Goal: Use online tool/utility: Utilize a website feature to perform a specific function

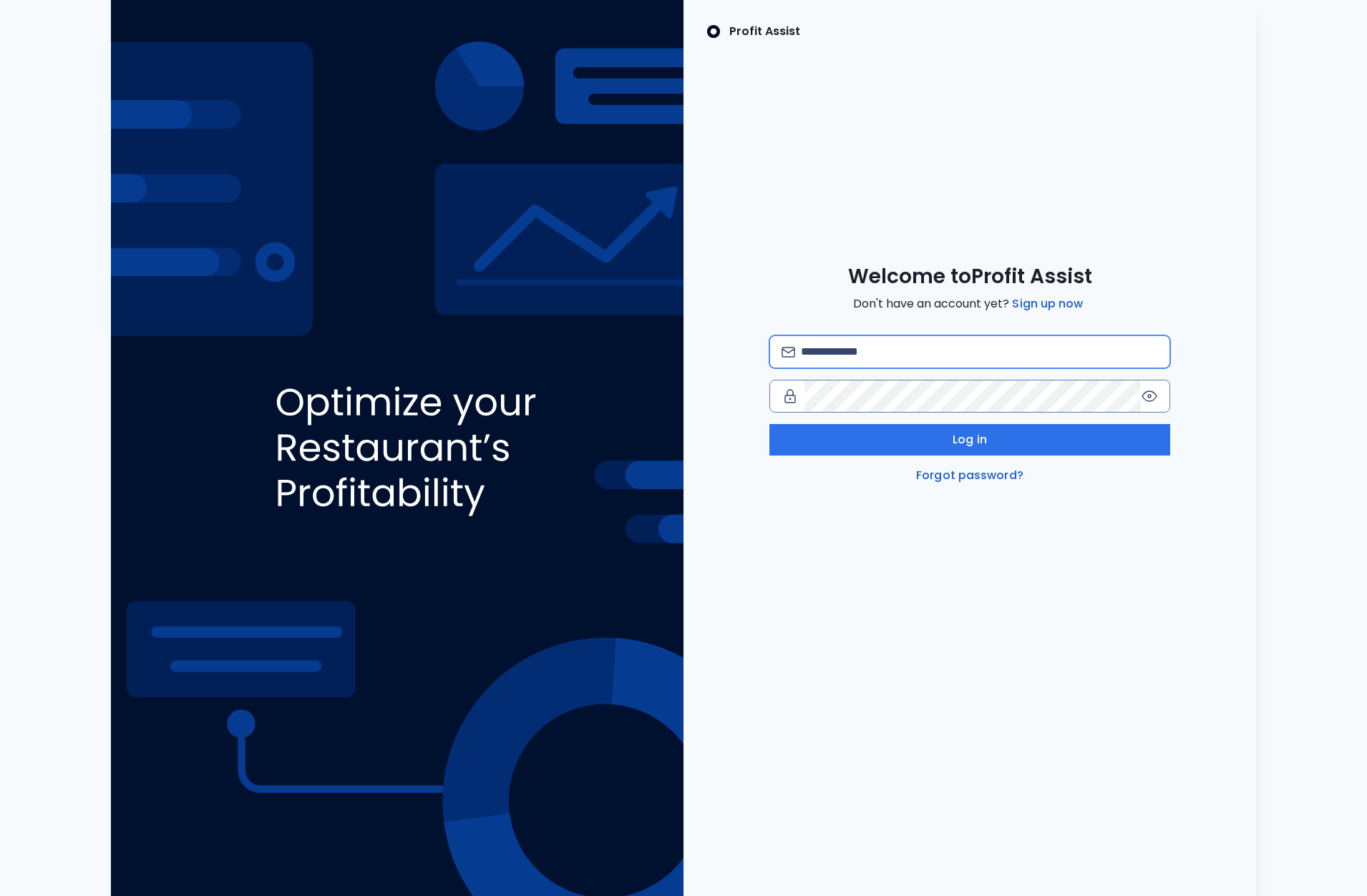
click at [915, 353] on input "email" at bounding box center [979, 352] width 357 height 31
type input "**********"
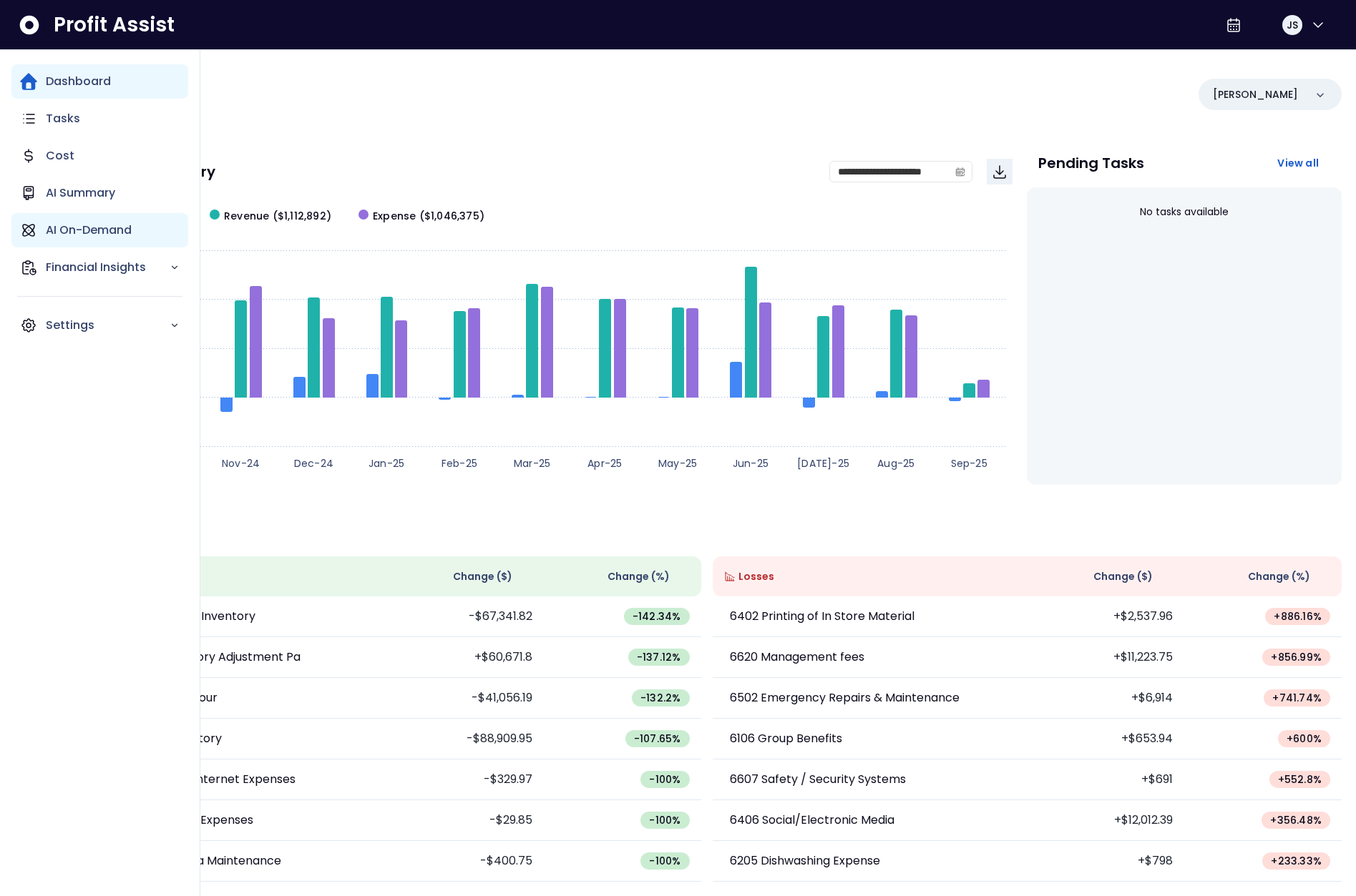
click at [98, 231] on p "AI On-Demand" at bounding box center [88, 231] width 86 height 17
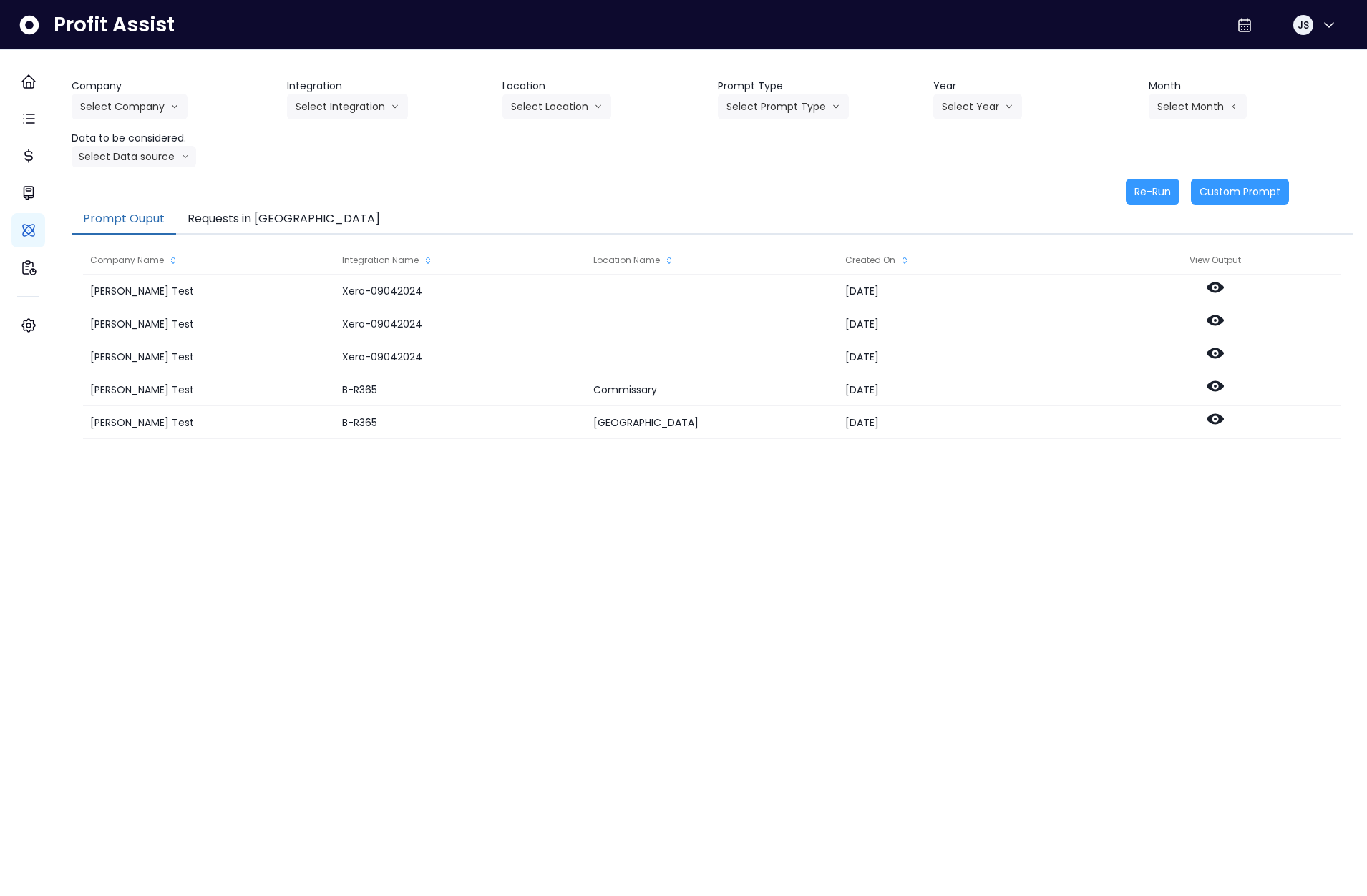
click at [254, 226] on button "Requests in [GEOGRAPHIC_DATA]" at bounding box center [284, 220] width 215 height 30
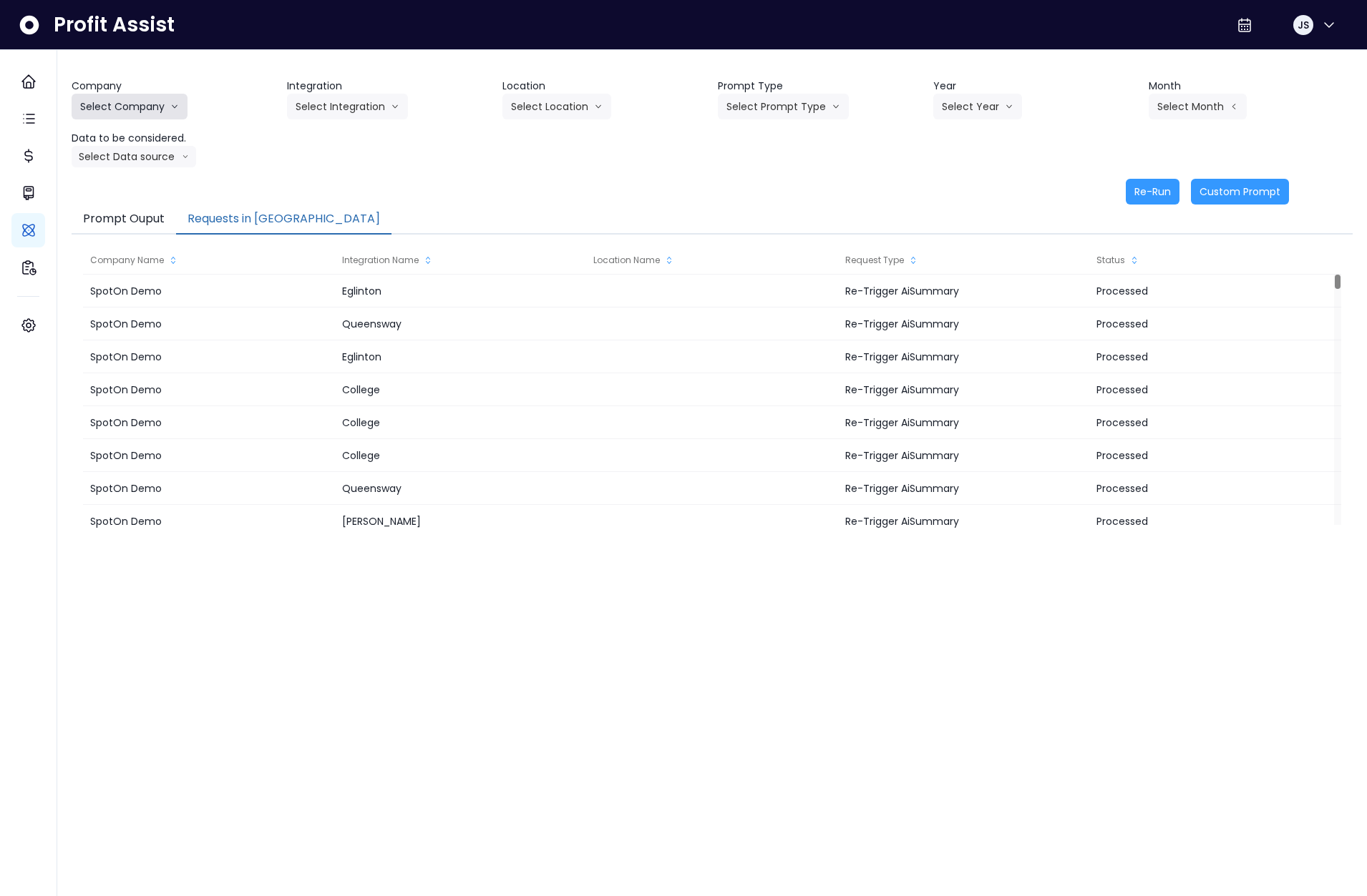
click at [141, 101] on button "Select Company" at bounding box center [130, 106] width 116 height 26
click at [109, 192] on span "SpotOn Demo" at bounding box center [131, 188] width 103 height 14
click at [356, 99] on button "Select Integration" at bounding box center [348, 106] width 121 height 26
click at [337, 183] on span "Eglinton" at bounding box center [338, 188] width 85 height 14
click at [547, 112] on button "Select Location" at bounding box center [556, 106] width 109 height 26
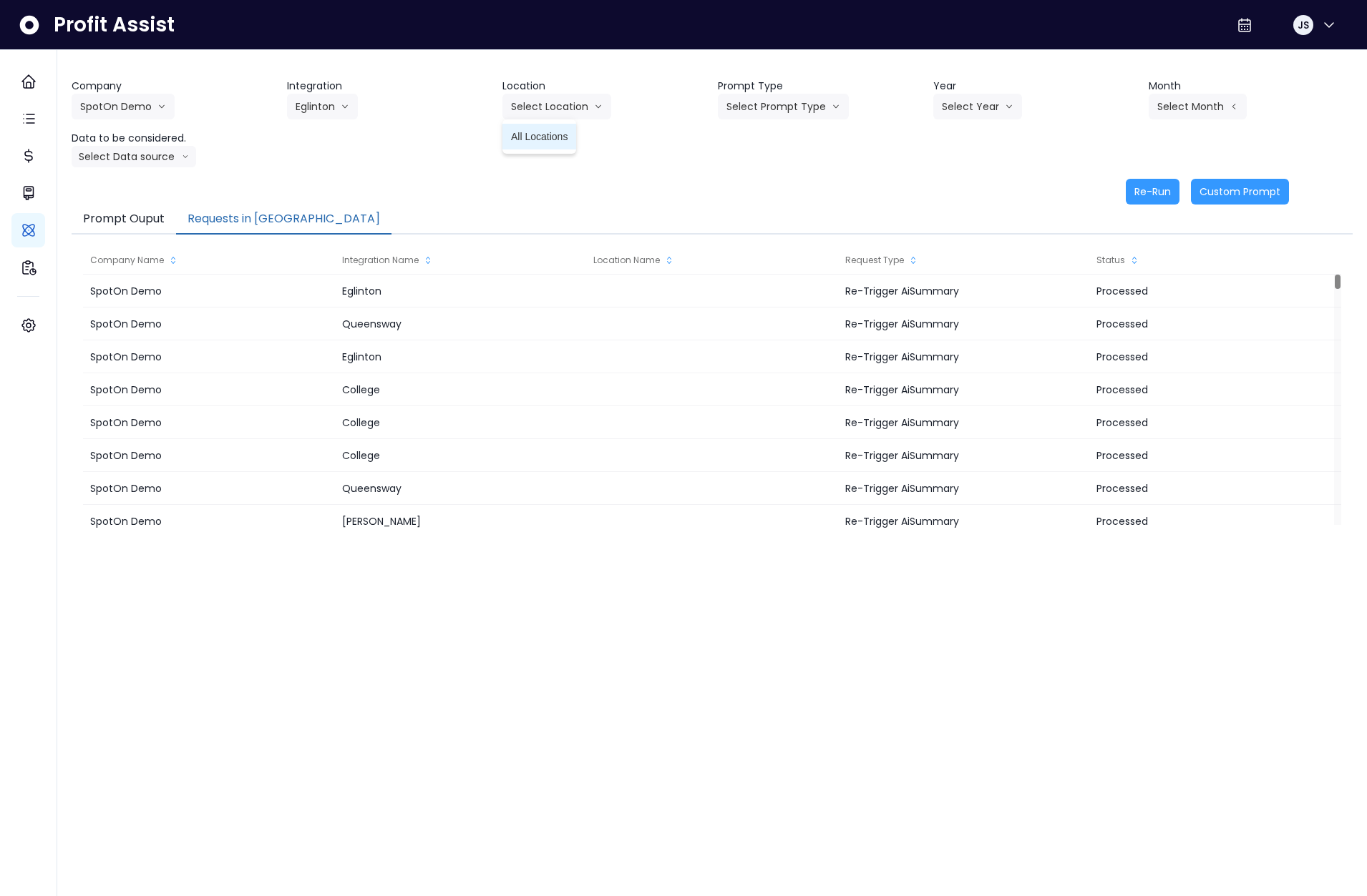
click at [546, 145] on li "All Locations" at bounding box center [540, 136] width 74 height 26
click at [808, 90] on header "Prompt Type" at bounding box center [820, 87] width 204 height 15
click at [807, 91] on header "Prompt Type" at bounding box center [820, 87] width 204 height 15
click at [796, 109] on button "Select Prompt Type" at bounding box center [784, 106] width 131 height 26
click at [774, 158] on span "Error Task" at bounding box center [767, 162] width 81 height 14
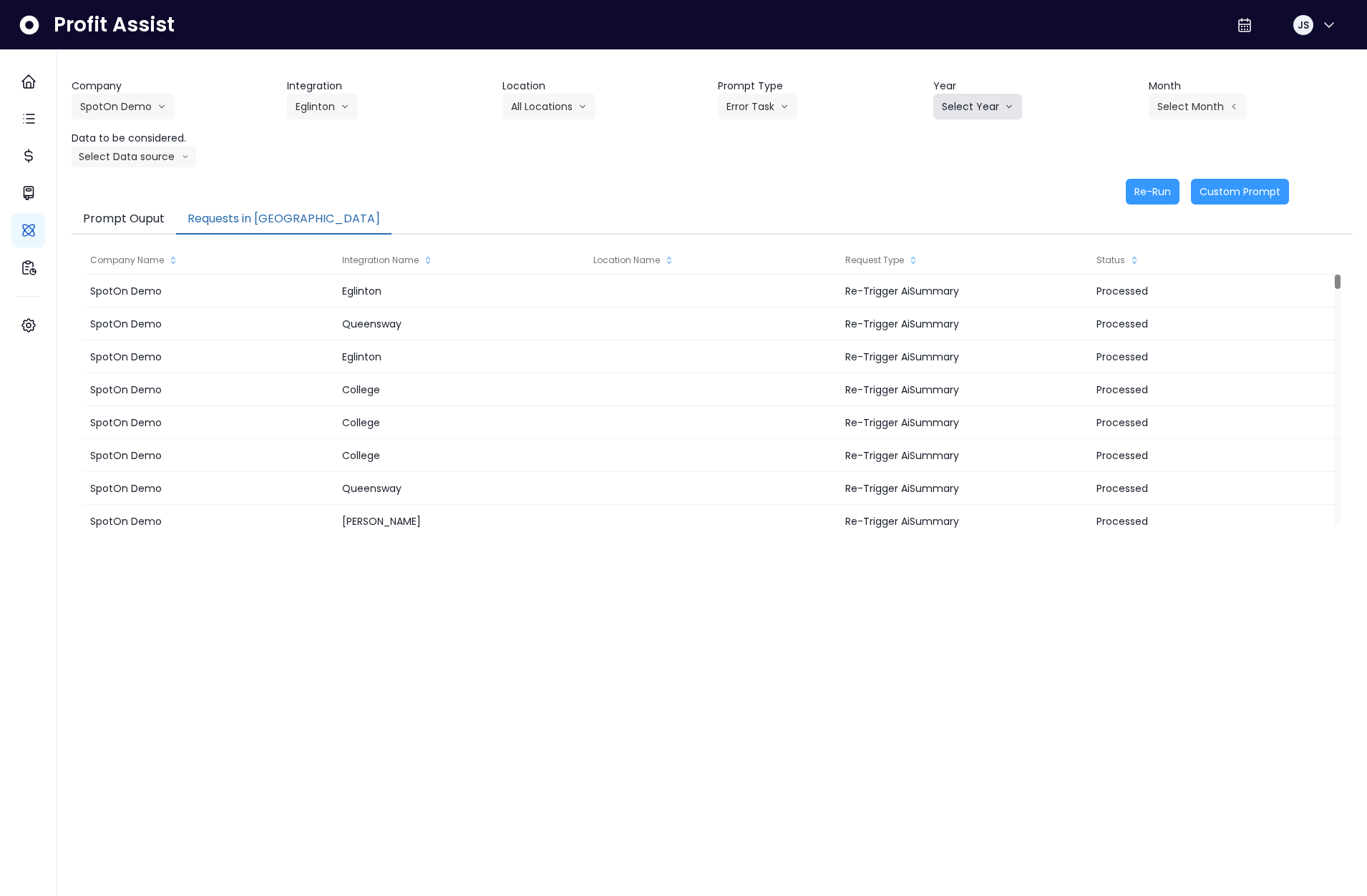
click at [974, 113] on button "Select Year" at bounding box center [976, 106] width 88 height 26
click at [956, 199] on li "2025" at bounding box center [952, 188] width 40 height 26
click at [1185, 114] on button "Select Month" at bounding box center [1197, 106] width 98 height 26
click at [1115, 267] on span "July" at bounding box center [1125, 265] width 28 height 14
click at [321, 100] on button "Eglinton" at bounding box center [322, 106] width 71 height 26
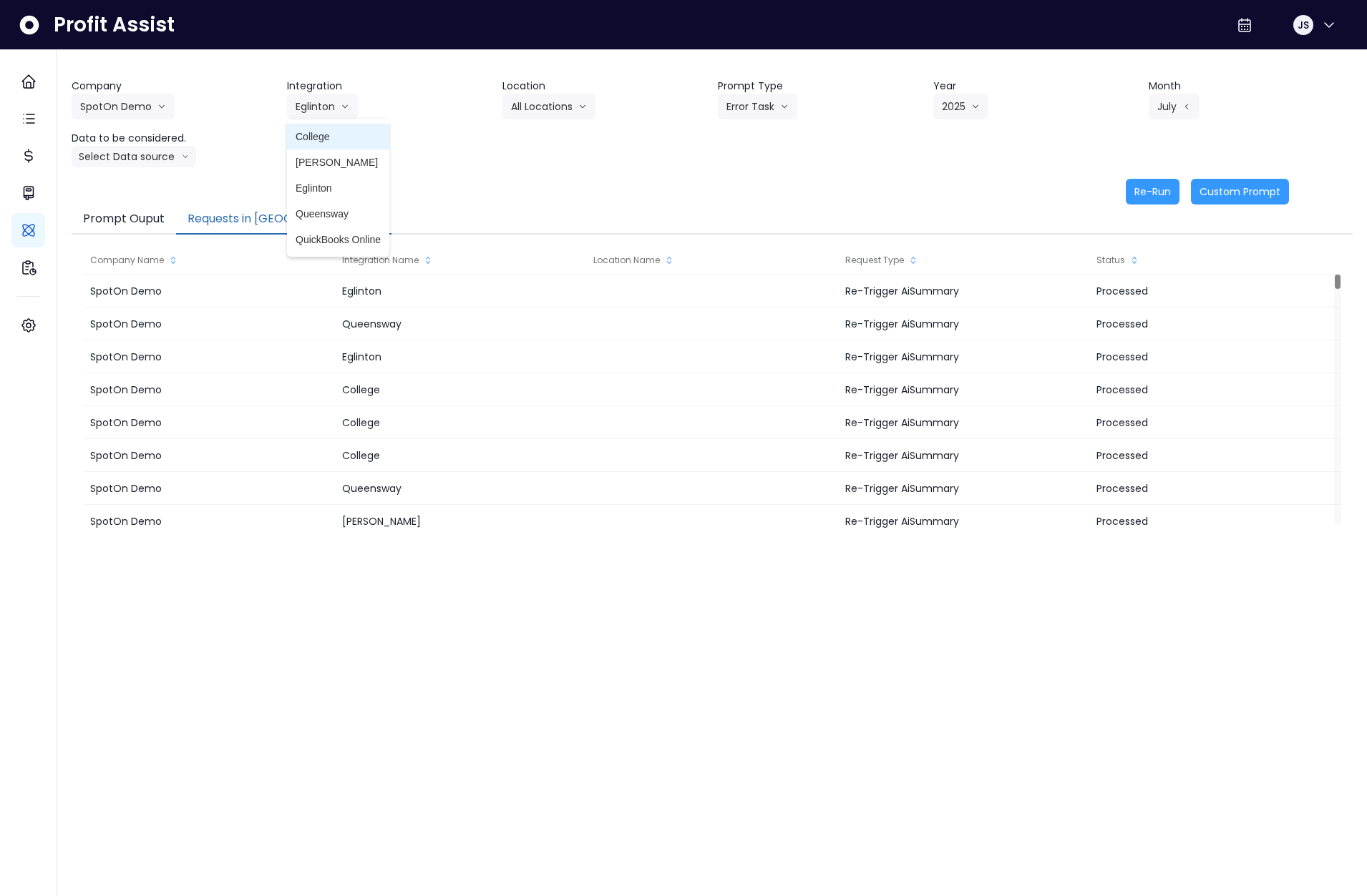
click at [327, 142] on span "College" at bounding box center [338, 136] width 85 height 14
click at [151, 154] on button "Select Data source" at bounding box center [134, 156] width 125 height 22
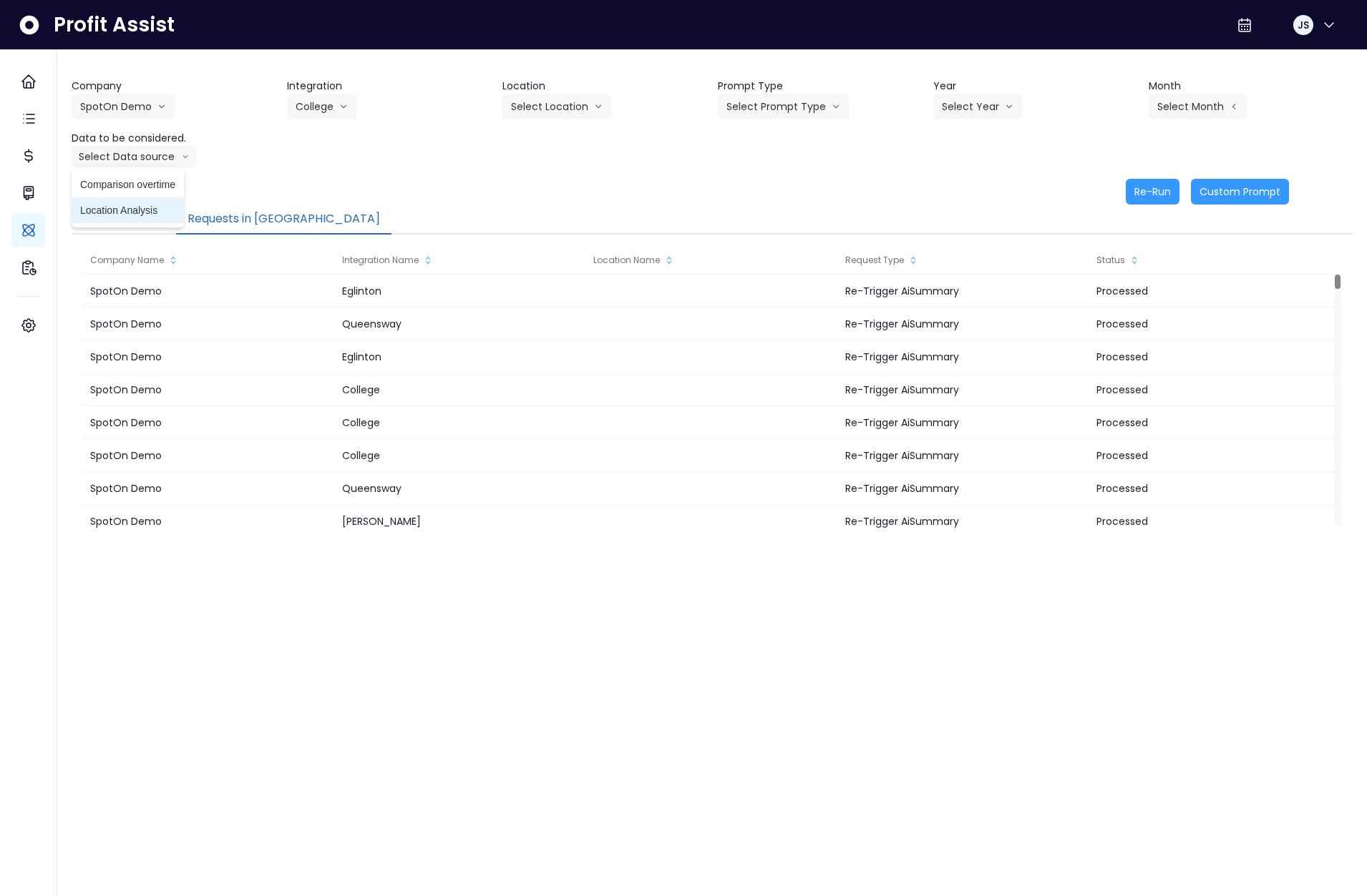
click at [144, 204] on span "Location Analysis" at bounding box center [127, 209] width 95 height 14
click at [556, 109] on button "Select Location" at bounding box center [556, 106] width 109 height 26
click at [559, 144] on li "All Locations" at bounding box center [540, 136] width 74 height 26
click at [779, 98] on button "Select Prompt Type" at bounding box center [784, 106] width 131 height 26
click at [780, 138] on span "Monthly Summary" at bounding box center [767, 136] width 81 height 14
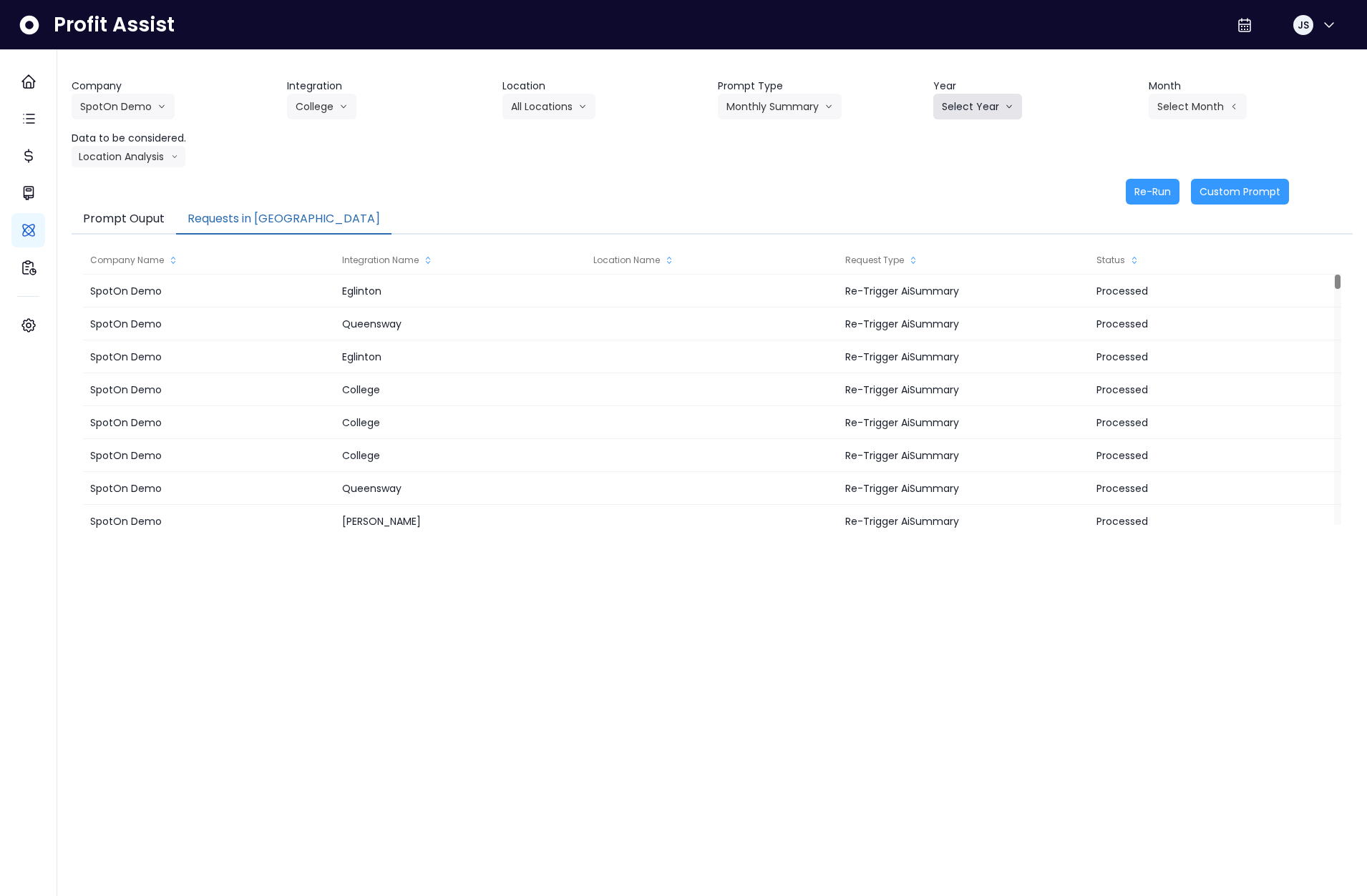
click at [962, 99] on button "Select Year" at bounding box center [976, 106] width 88 height 26
click at [963, 188] on span "2025" at bounding box center [953, 188] width 22 height 14
click at [1187, 111] on button "Select Month" at bounding box center [1197, 106] width 98 height 26
click at [1120, 269] on span "July" at bounding box center [1125, 265] width 28 height 14
click at [1152, 194] on button "Re-Run" at bounding box center [1152, 192] width 54 height 26
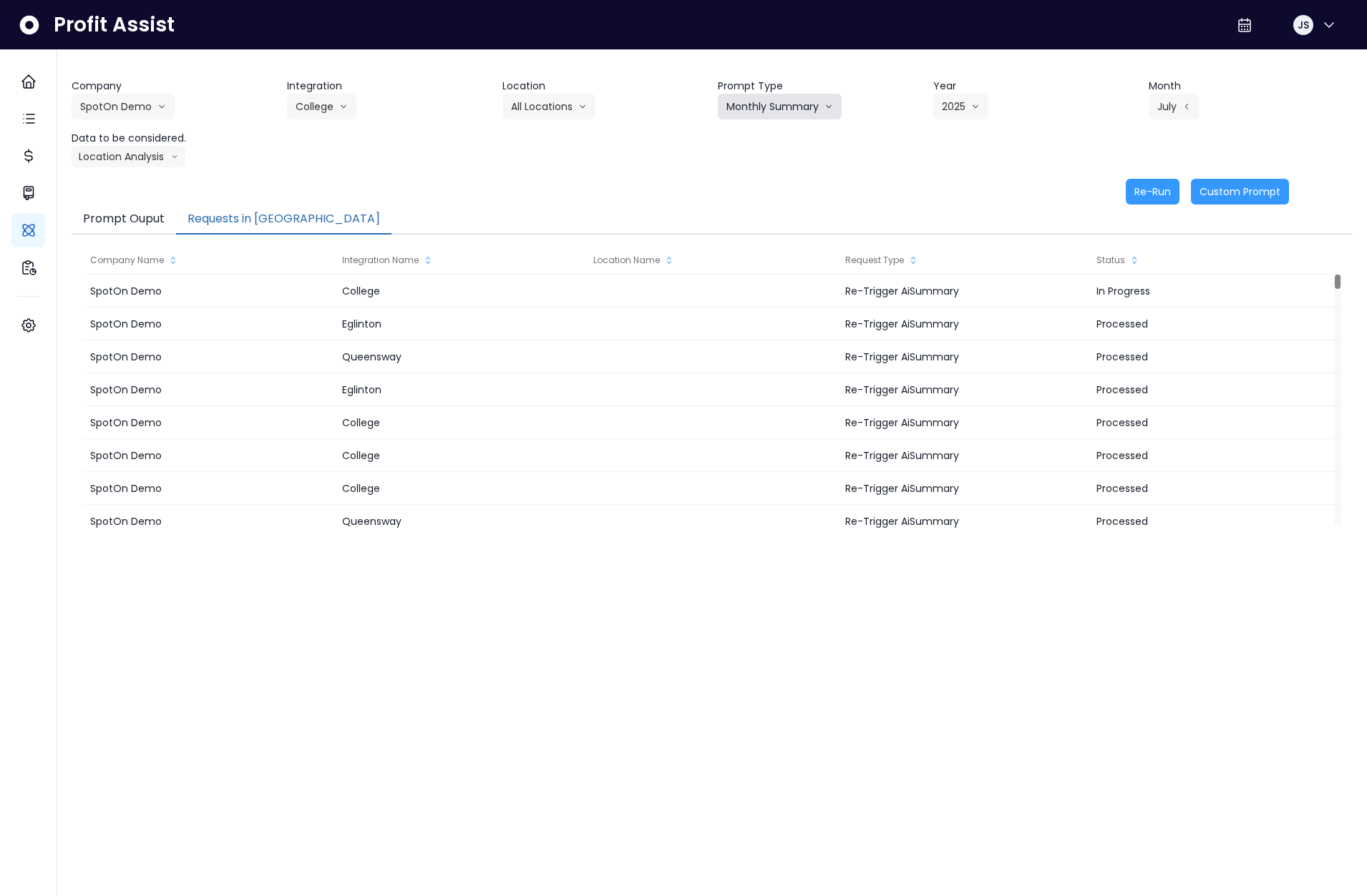
click at [810, 108] on button "Monthly Summary" at bounding box center [779, 106] width 124 height 26
click at [779, 156] on span "Error Task" at bounding box center [767, 162] width 81 height 14
click at [1157, 193] on button "Re-Run" at bounding box center [1152, 192] width 54 height 26
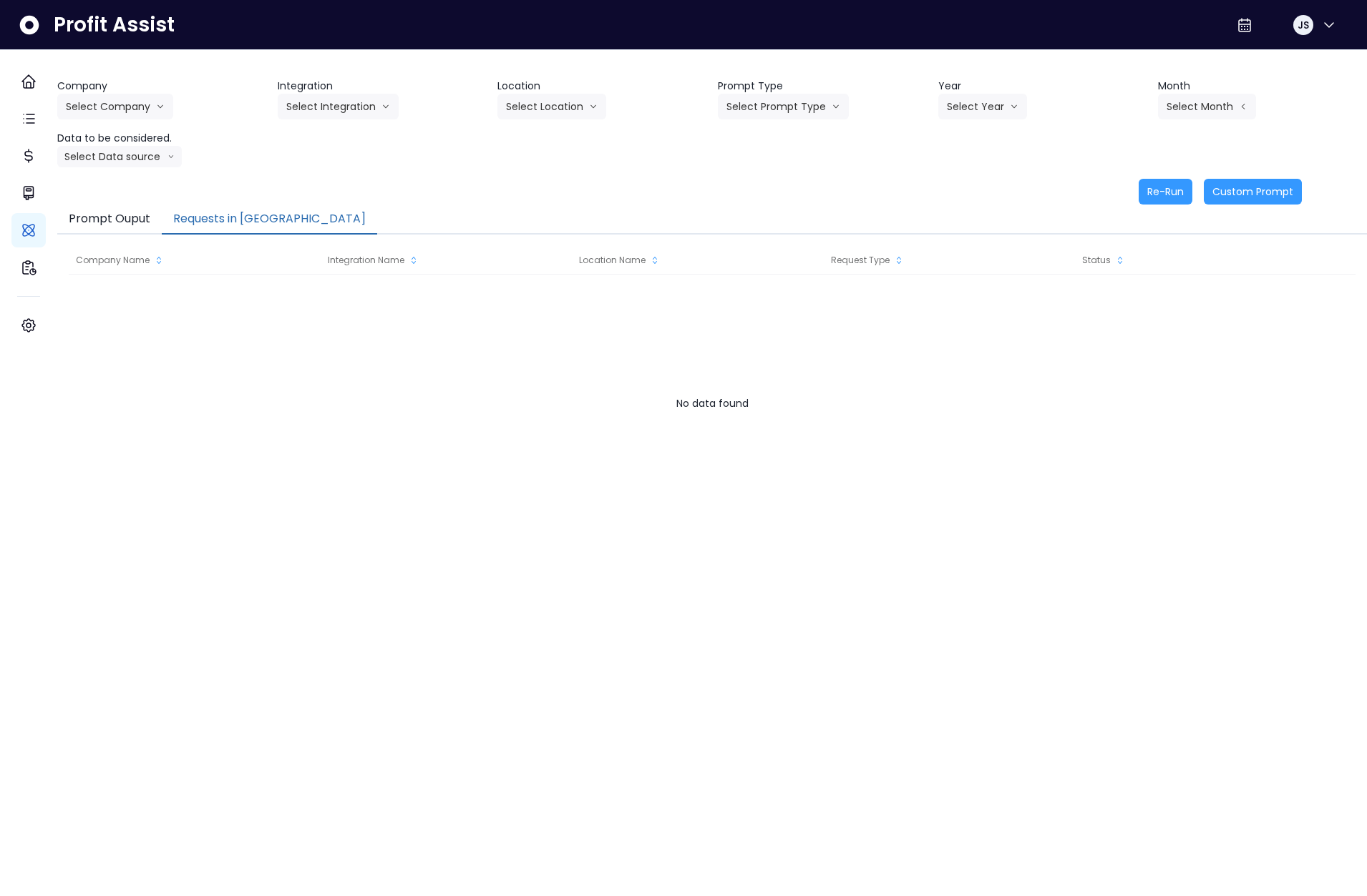
click at [249, 217] on button "Requests in [GEOGRAPHIC_DATA]" at bounding box center [269, 220] width 215 height 30
